Goal: Transaction & Acquisition: Purchase product/service

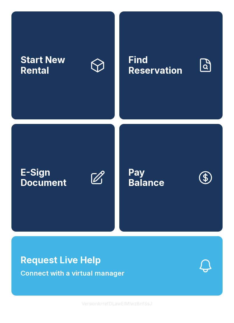
click at [174, 79] on link "Find Reservation" at bounding box center [170, 65] width 103 height 108
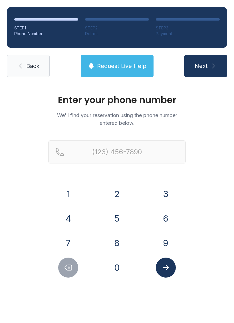
click at [26, 62] on span "Back" at bounding box center [32, 66] width 13 height 8
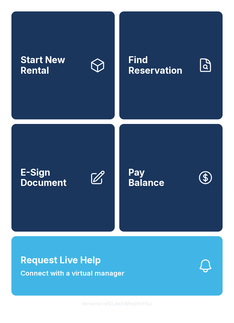
click at [68, 95] on link "Start New Rental" at bounding box center [62, 65] width 103 height 108
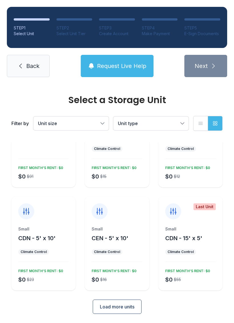
scroll to position [50, 0]
click at [115, 306] on span "Load more units" at bounding box center [117, 307] width 35 height 7
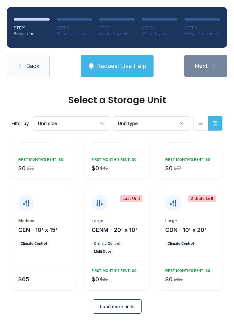
scroll to position [264, 0]
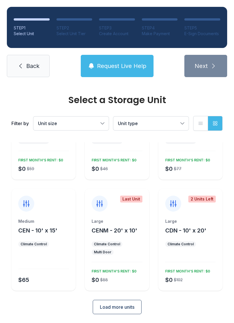
click at [125, 311] on button "Load more units" at bounding box center [117, 307] width 49 height 14
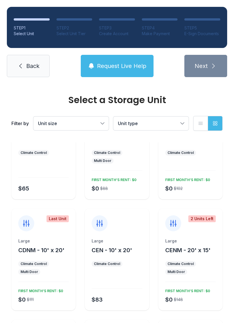
scroll to position [356, 0]
click at [47, 284] on div "Large CDNM - 10' x 20' Climate Control Multi Door $0 $111 FIRST MONTH’S RENT: $0" at bounding box center [43, 274] width 64 height 72
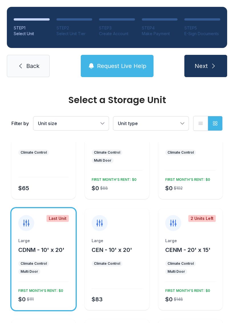
click at [204, 68] on span "Next" at bounding box center [201, 66] width 13 height 8
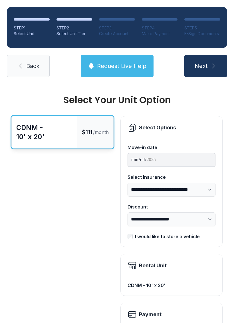
click at [21, 69] on icon at bounding box center [20, 66] width 7 height 7
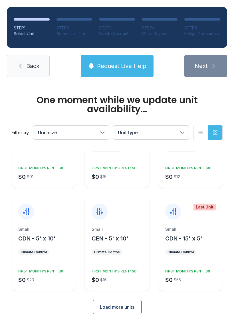
click at [108, 311] on button "Load more units" at bounding box center [117, 307] width 49 height 14
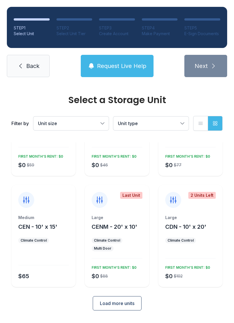
scroll to position [264, 0]
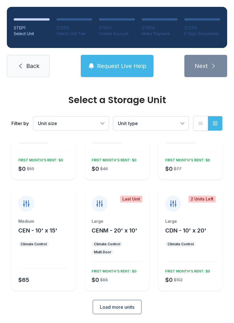
click at [127, 310] on span "Load more units" at bounding box center [117, 307] width 35 height 7
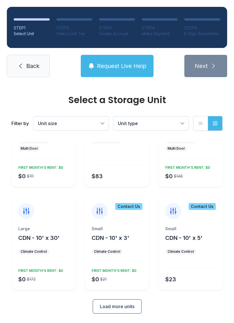
scroll to position [478, 0]
